Goal: Task Accomplishment & Management: Use online tool/utility

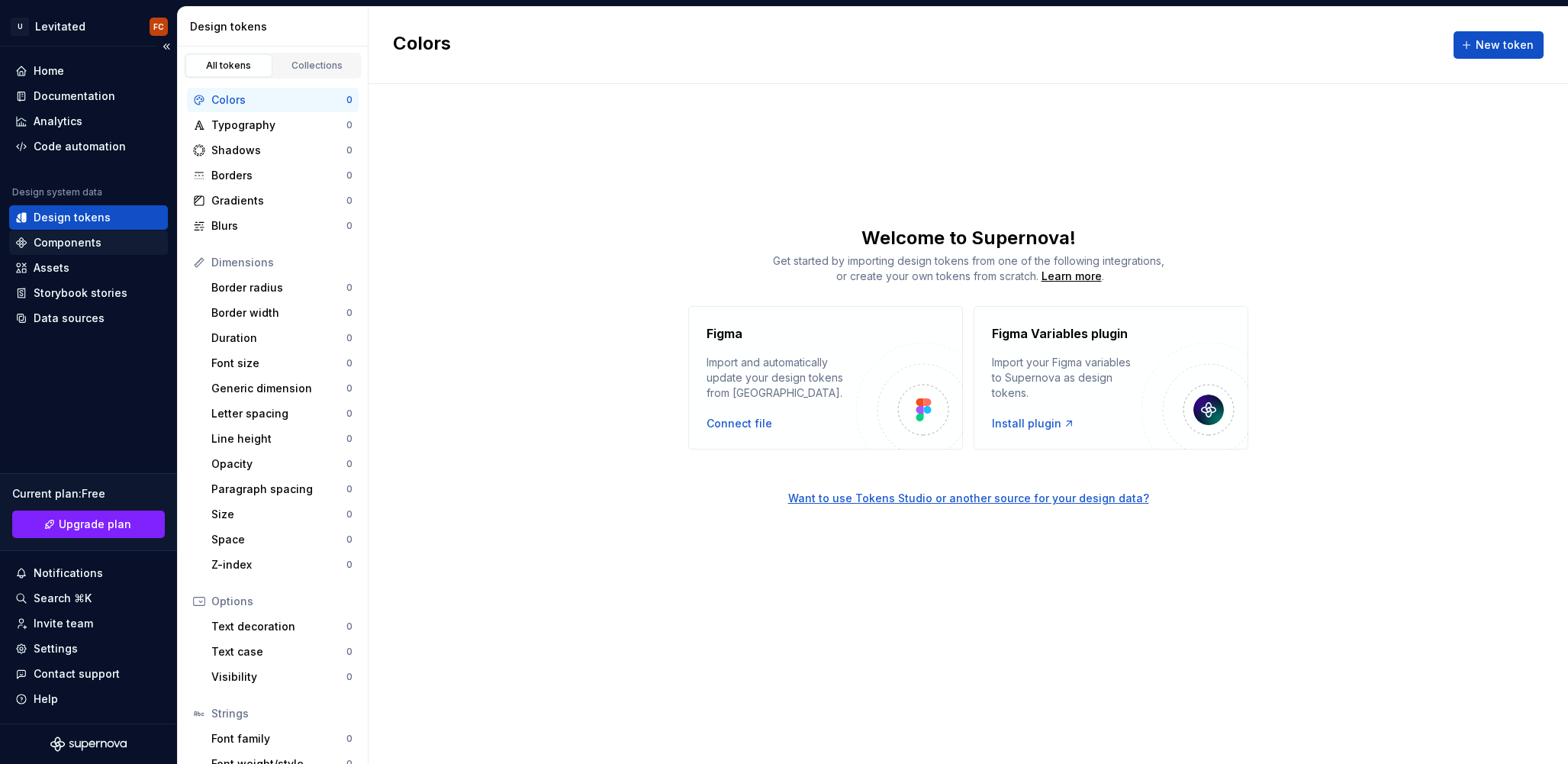
click at [54, 242] on div "Components" at bounding box center [68, 242] width 68 height 15
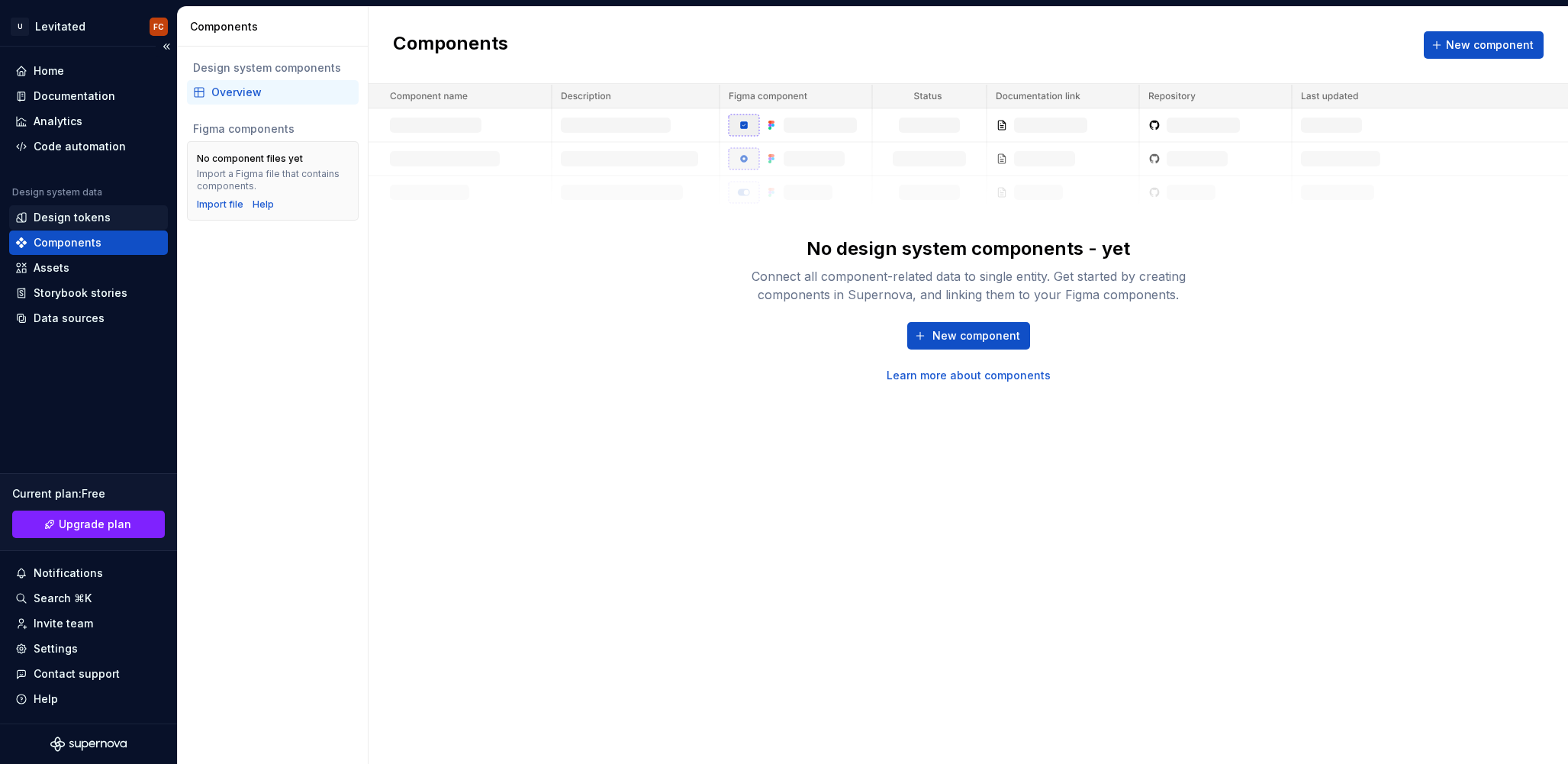
click at [108, 221] on div "Design tokens" at bounding box center [88, 217] width 146 height 15
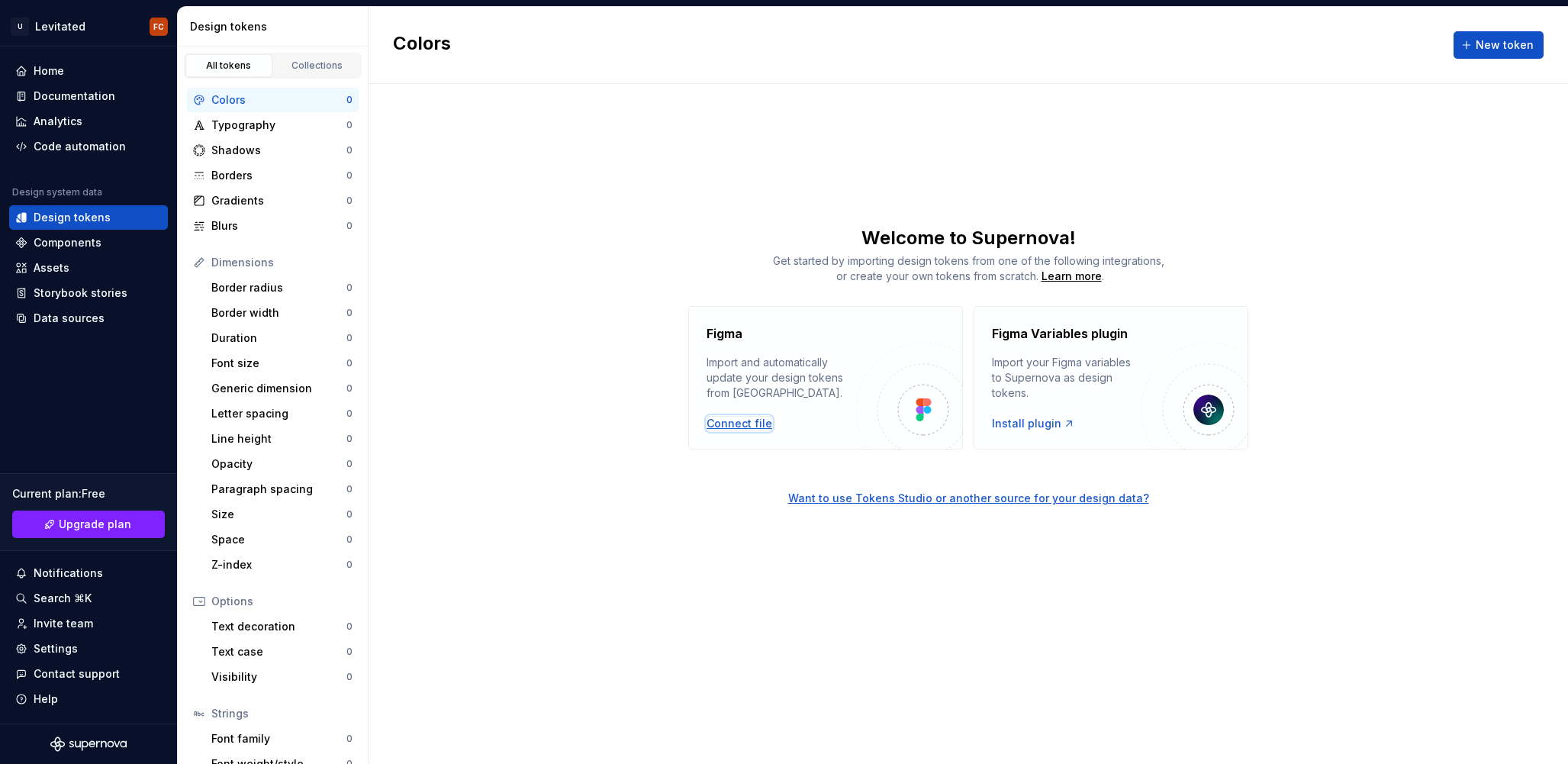
click at [730, 424] on div "Connect file" at bounding box center [739, 423] width 65 height 15
